Goal: Transaction & Acquisition: Obtain resource

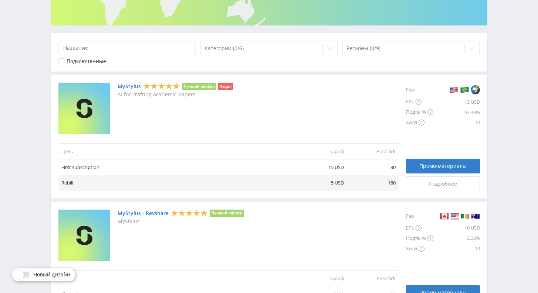
scroll to position [144, 0]
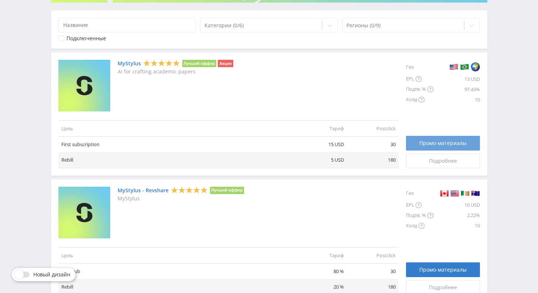
click at [435, 144] on span "Промо-материалы" at bounding box center [442, 143] width 47 height 6
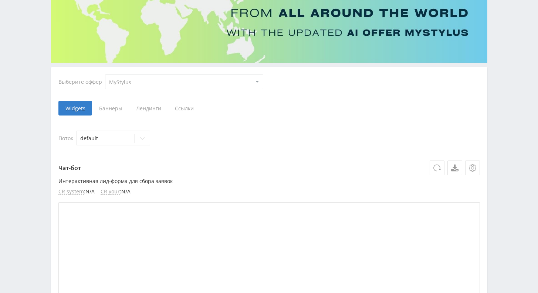
scroll to position [23, 0]
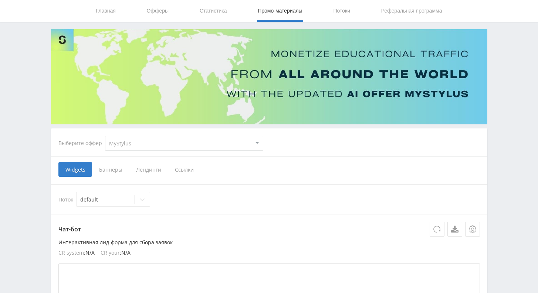
click at [183, 171] on span "Ссылки" at bounding box center [184, 169] width 33 height 15
click at [0, 0] on input "Ссылки" at bounding box center [0, 0] width 0 height 0
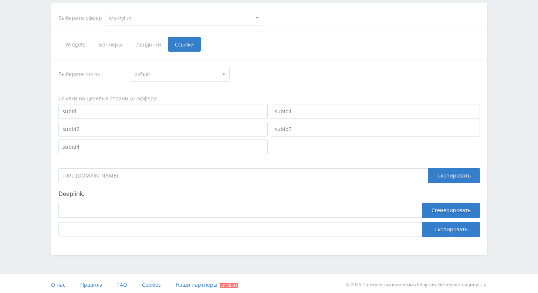
scroll to position [151, 0]
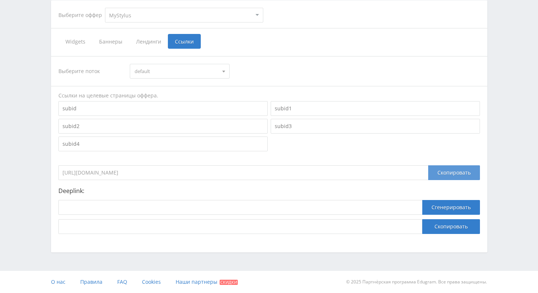
click at [448, 174] on div "Скопировать" at bounding box center [454, 173] width 52 height 15
click at [440, 173] on div "Скопировать" at bounding box center [454, 173] width 52 height 15
